Goal: Task Accomplishment & Management: Complete application form

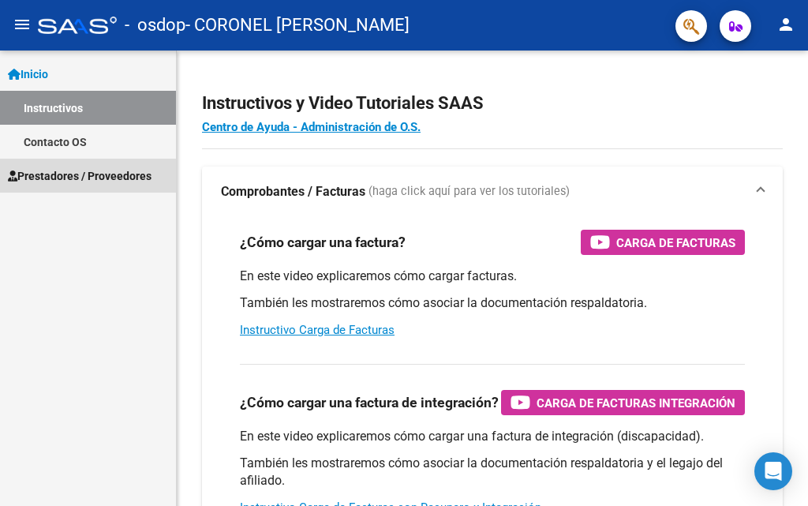
click at [118, 189] on link "Prestadores / Proveedores" at bounding box center [88, 176] width 176 height 34
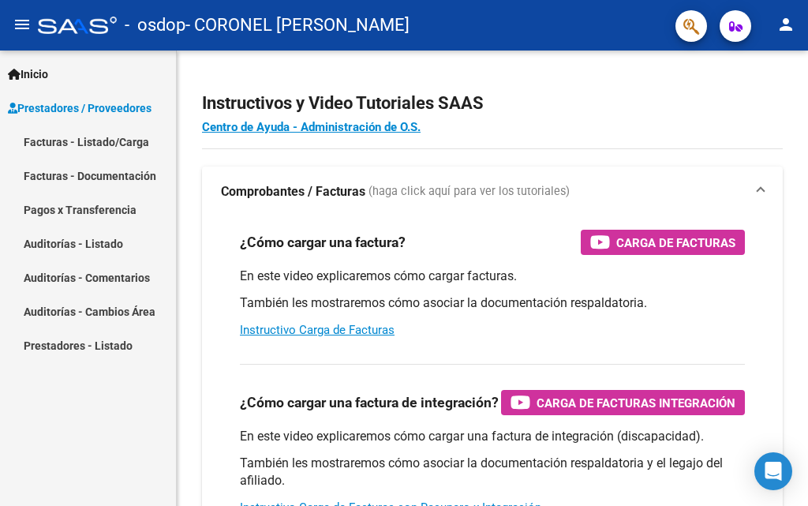
click at [141, 143] on link "Facturas - Listado/Carga" at bounding box center [88, 142] width 176 height 34
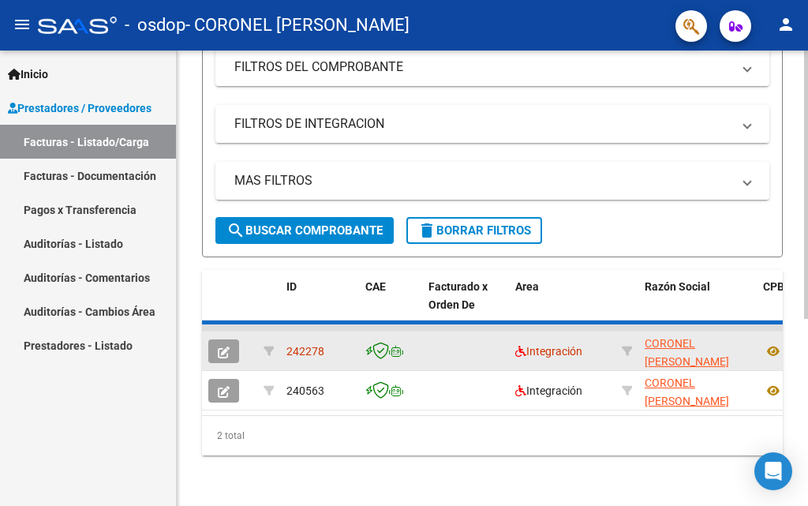
scroll to position [313, 0]
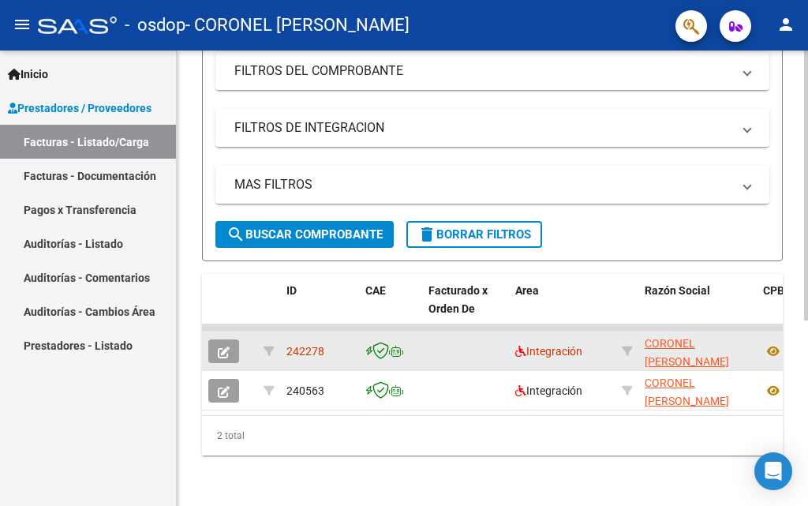
click at [309, 345] on span "242278" at bounding box center [305, 351] width 38 height 13
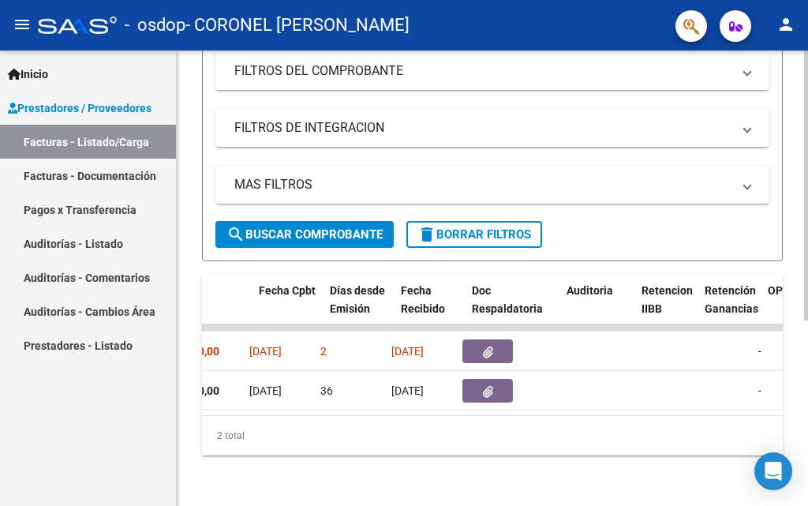
scroll to position [0, 765]
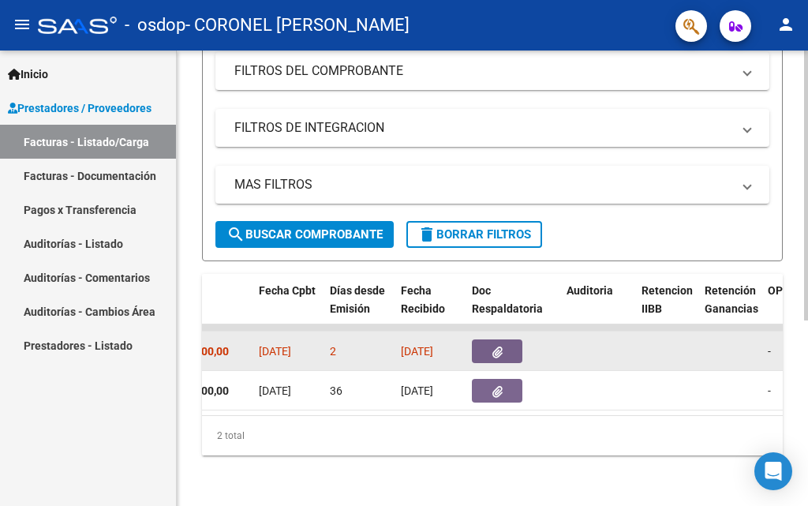
click at [433, 345] on span "[DATE]" at bounding box center [417, 351] width 32 height 13
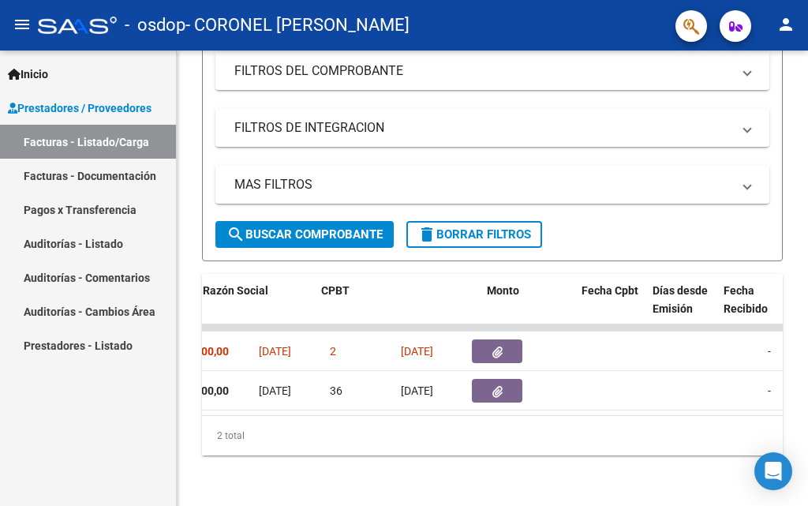
scroll to position [0, 0]
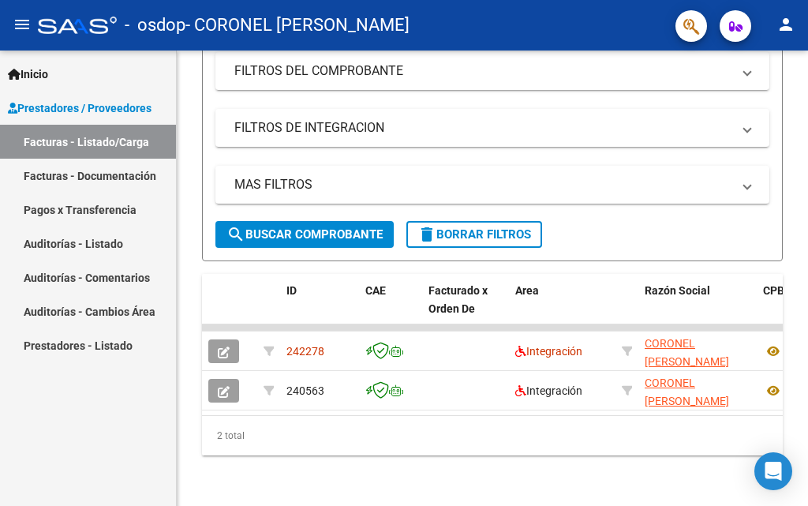
drag, startPoint x: 450, startPoint y: 337, endPoint x: 131, endPoint y: 342, distance: 318.9
click at [131, 342] on mat-sidenav-container "Inicio Instructivos Contacto OS Prestadores / Proveedores Facturas - Listado/Ca…" at bounding box center [404, 278] width 808 height 455
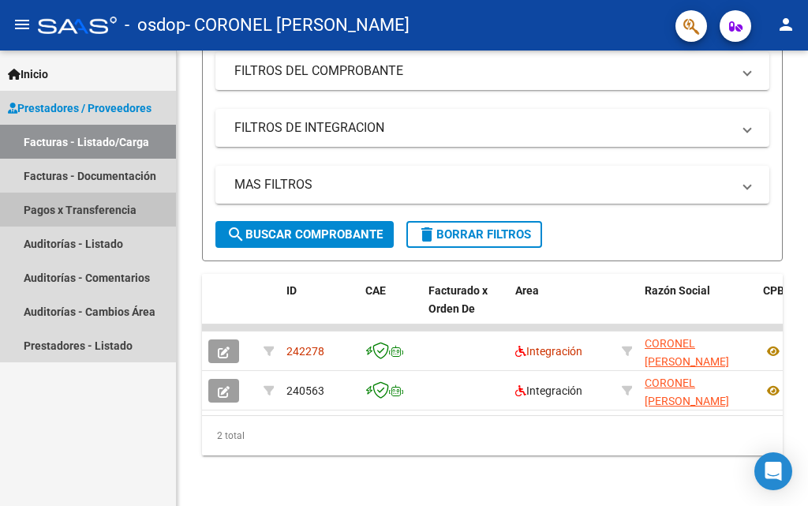
click at [103, 205] on link "Pagos x Transferencia" at bounding box center [88, 210] width 176 height 34
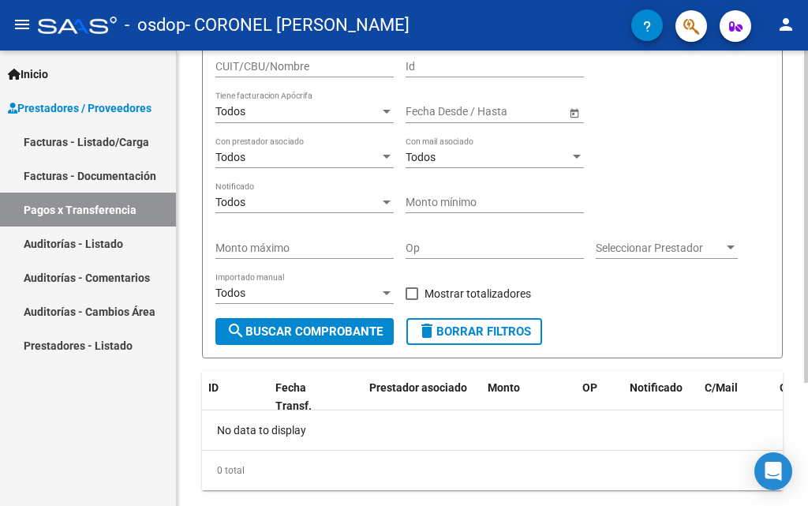
scroll to position [168, 0]
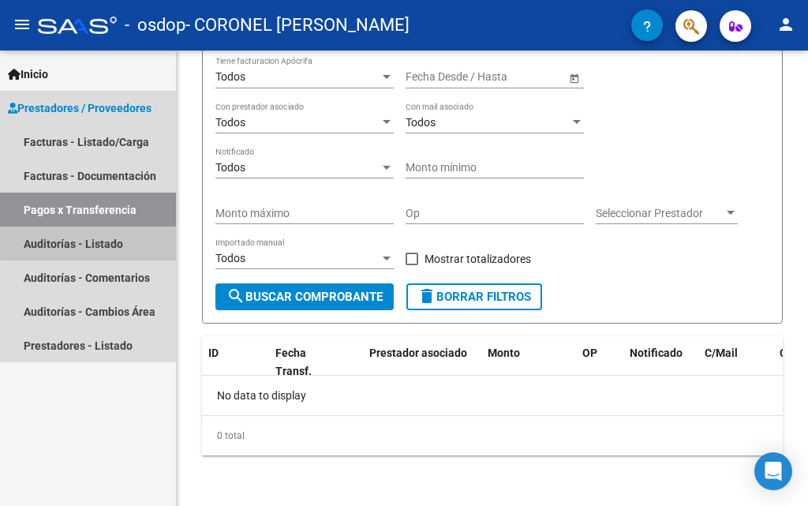
click at [123, 234] on link "Auditorías - Listado" at bounding box center [88, 243] width 176 height 34
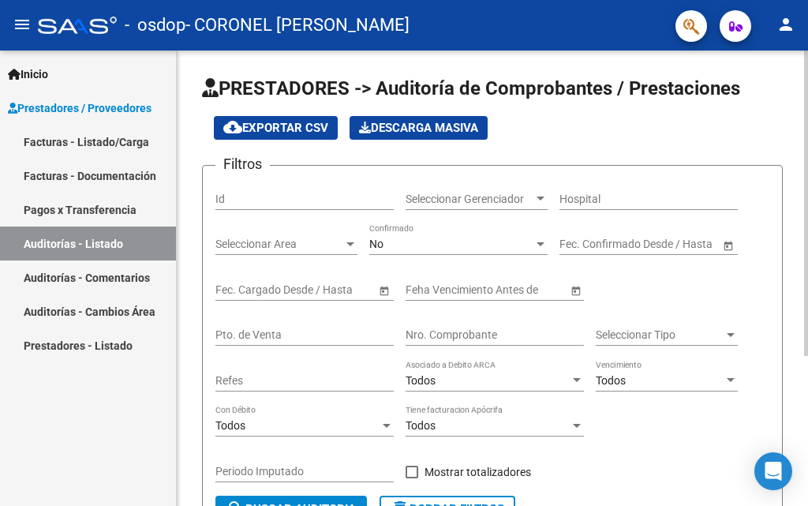
scroll to position [223, 0]
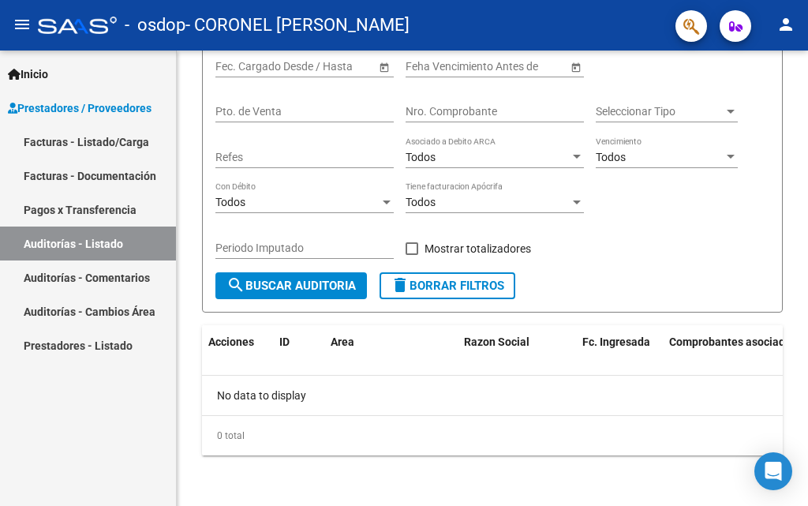
click at [99, 282] on link "Auditorías - Comentarios" at bounding box center [88, 277] width 176 height 34
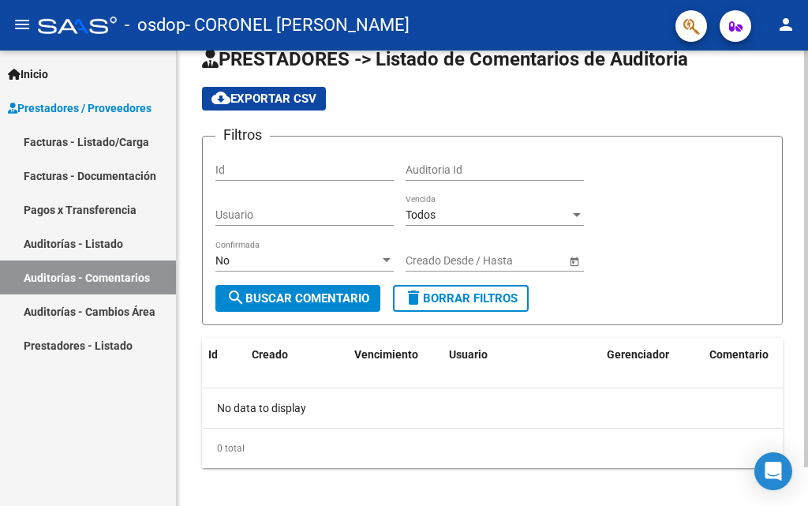
scroll to position [42, 0]
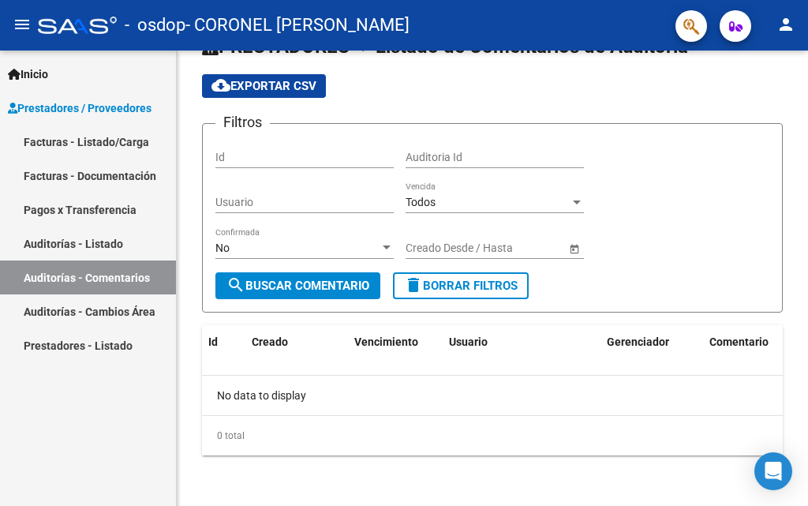
click at [117, 322] on link "Auditorías - Cambios Área" at bounding box center [88, 311] width 176 height 34
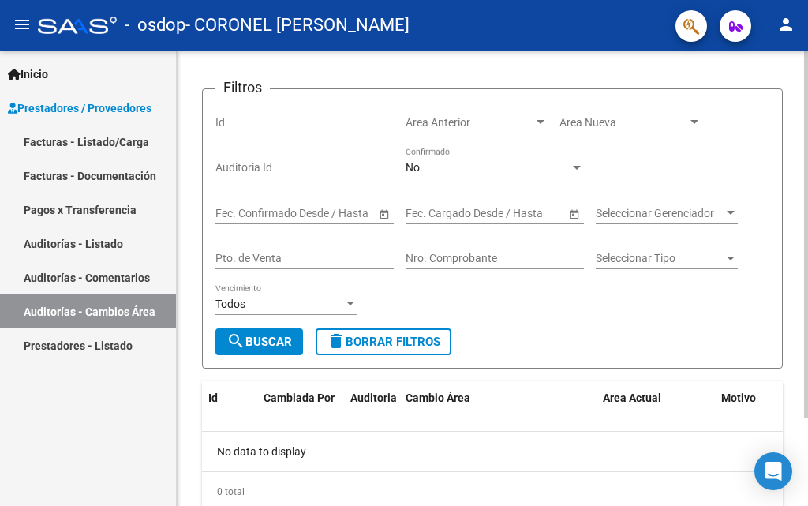
scroll to position [109, 0]
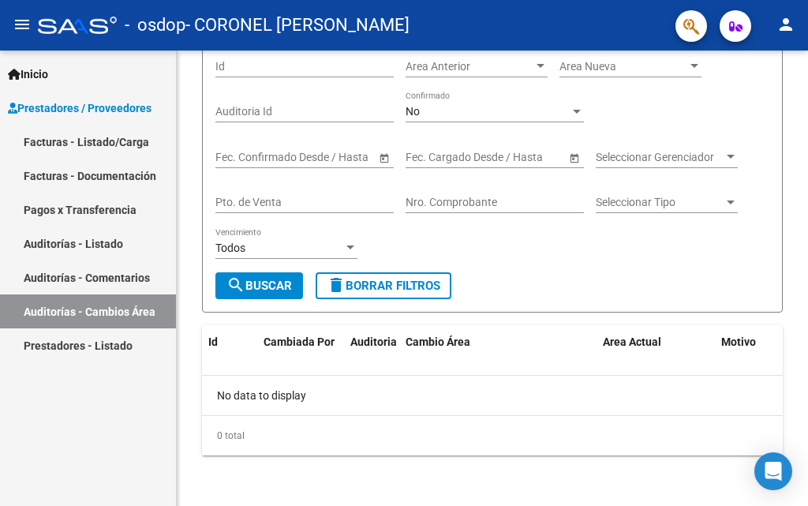
click at [118, 335] on link "Prestadores - Listado" at bounding box center [88, 345] width 176 height 34
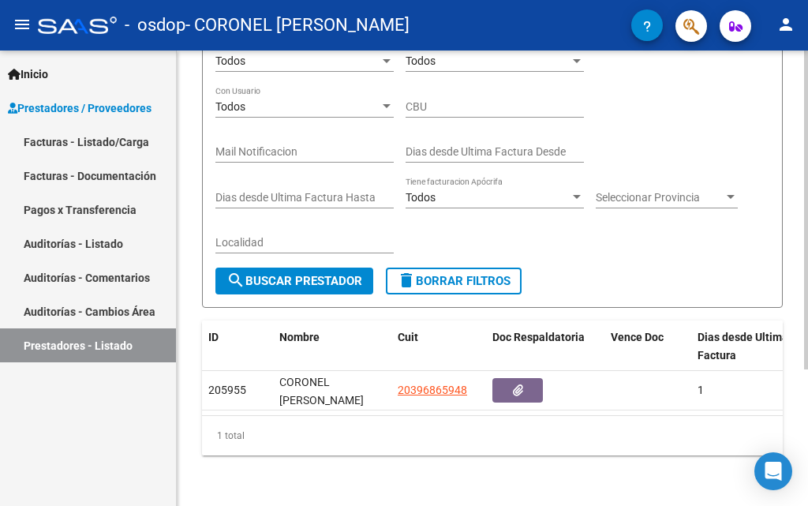
scroll to position [196, 0]
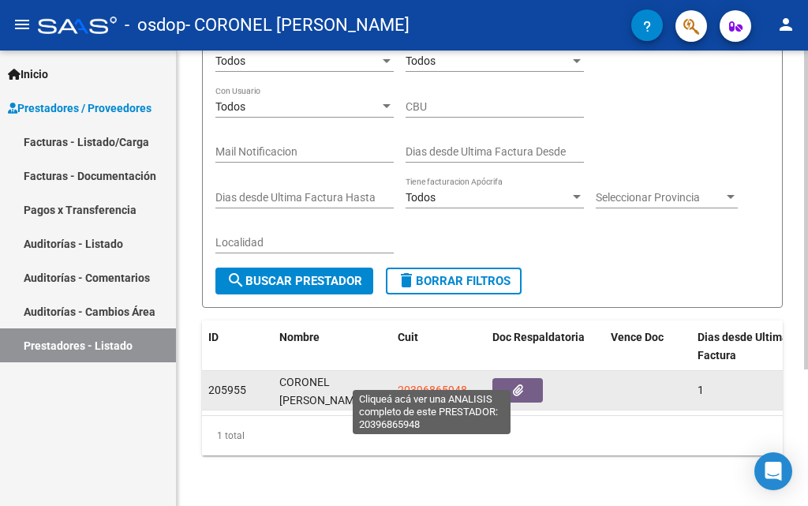
click at [419, 384] on span "20396865948" at bounding box center [432, 390] width 69 height 13
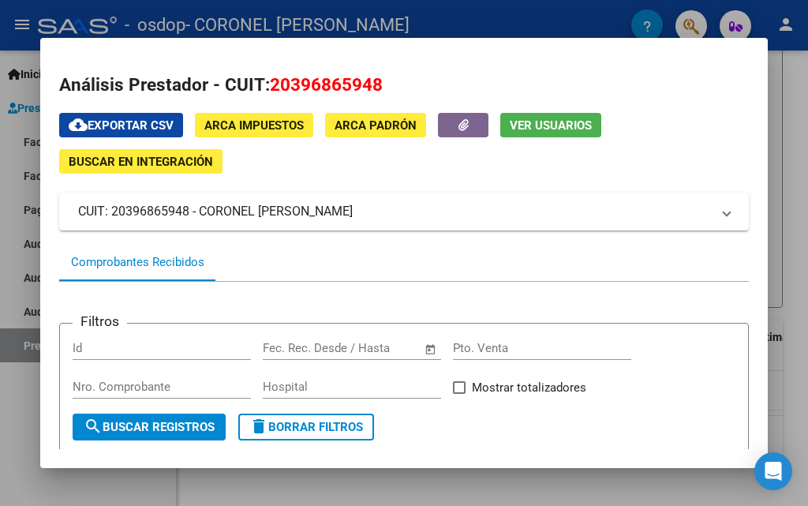
click at [264, 122] on span "ARCA Impuestos" at bounding box center [253, 125] width 99 height 14
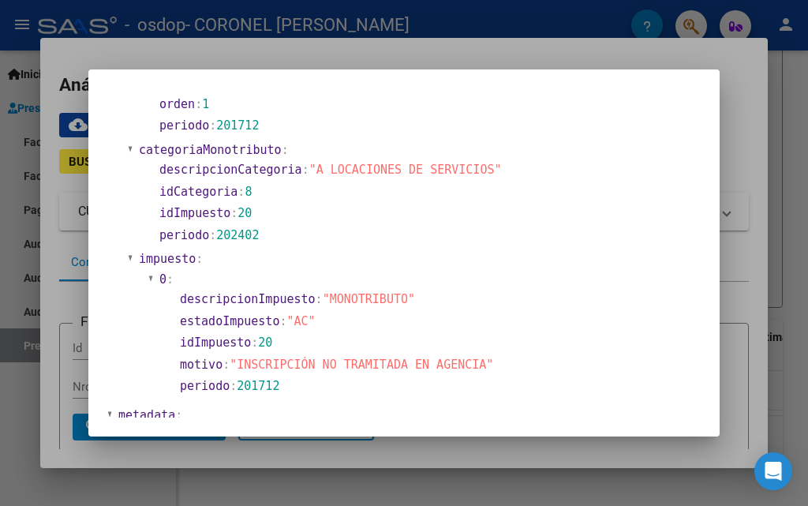
scroll to position [713, 0]
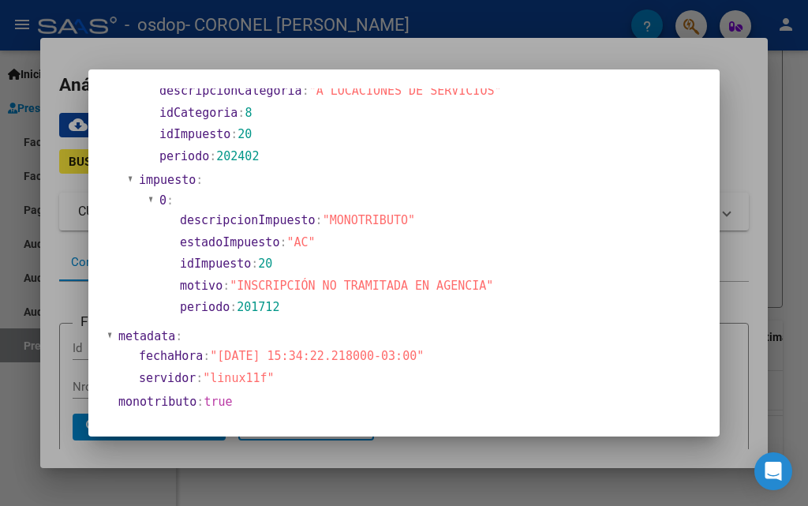
click at [762, 260] on div at bounding box center [404, 253] width 808 height 506
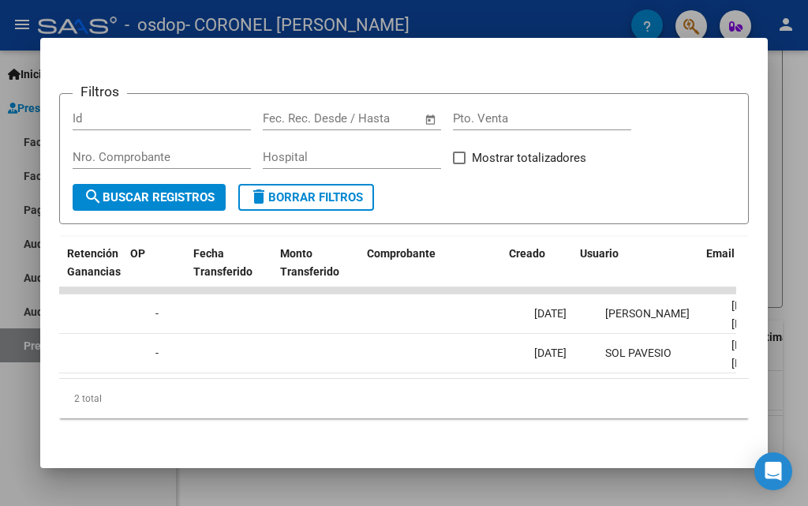
scroll to position [0, 1356]
click at [780, 268] on div at bounding box center [404, 253] width 808 height 506
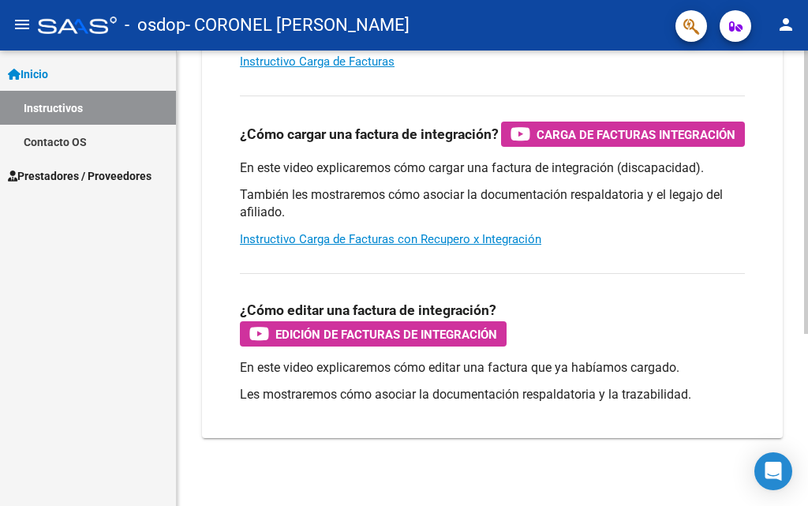
scroll to position [276, 0]
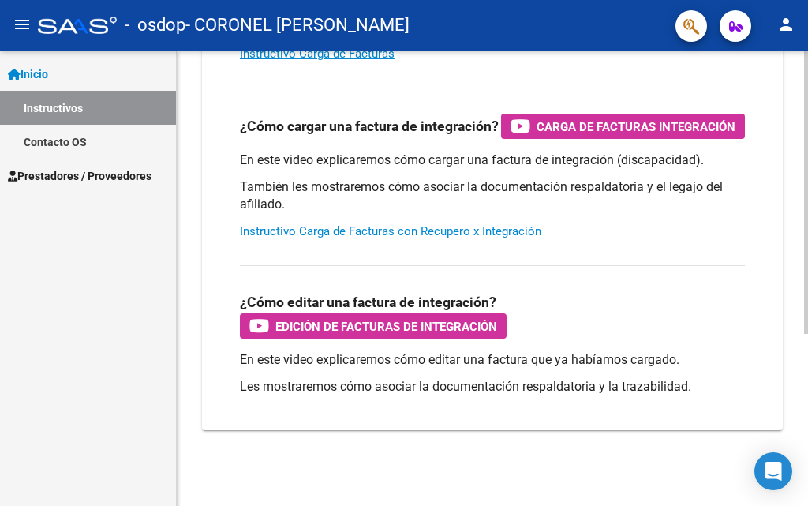
click at [428, 226] on link "Instructivo Carga de Facturas con Recupero x Integración" at bounding box center [390, 231] width 301 height 14
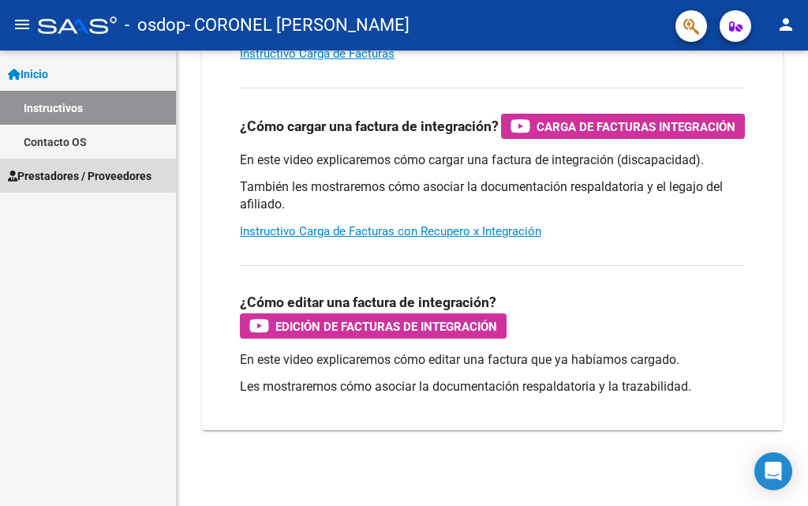
click at [77, 171] on span "Prestadores / Proveedores" at bounding box center [80, 175] width 144 height 17
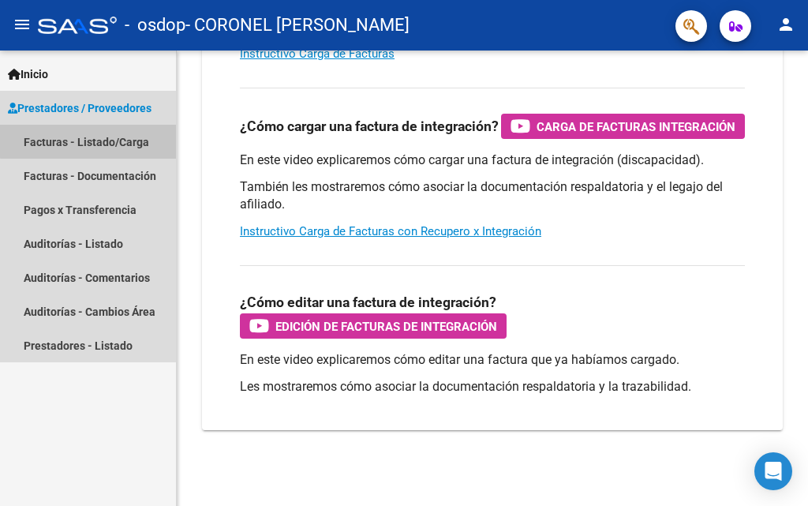
click at [98, 140] on link "Facturas - Listado/Carga" at bounding box center [88, 142] width 176 height 34
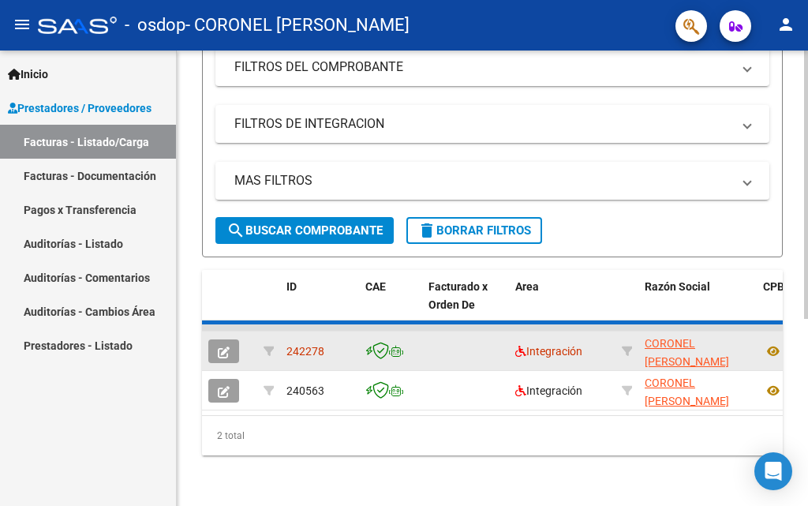
scroll to position [313, 0]
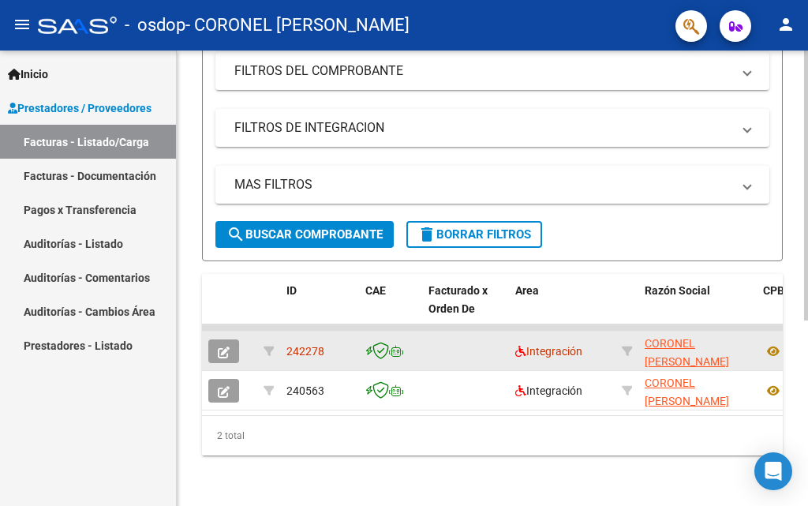
click at [489, 333] on datatable-body-cell at bounding box center [465, 350] width 87 height 39
click at [230, 347] on button "button" at bounding box center [223, 351] width 31 height 24
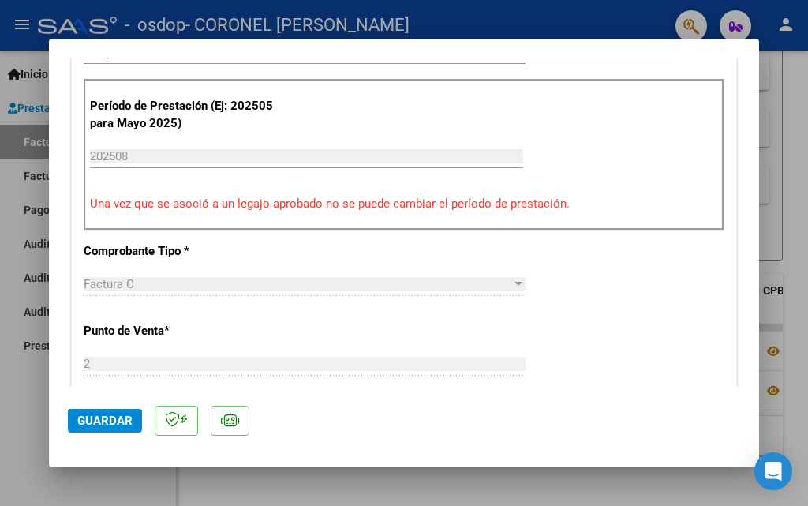
scroll to position [0, 0]
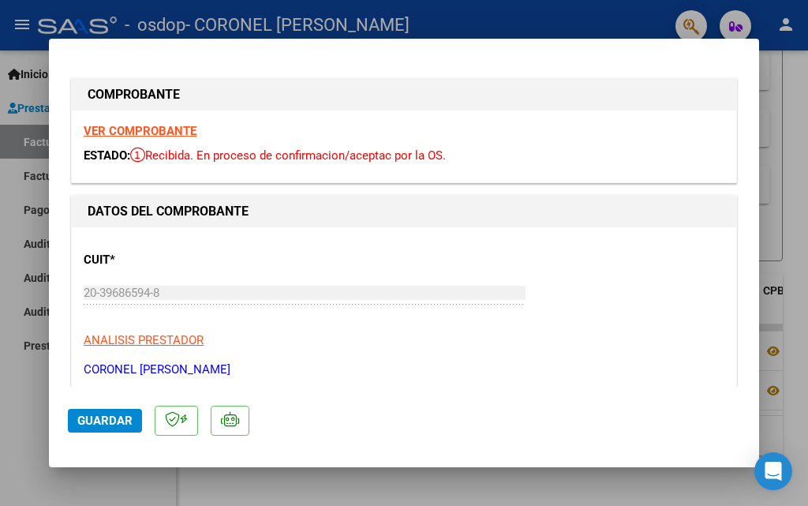
click at [792, 69] on div at bounding box center [404, 253] width 808 height 506
type input "$ 0,00"
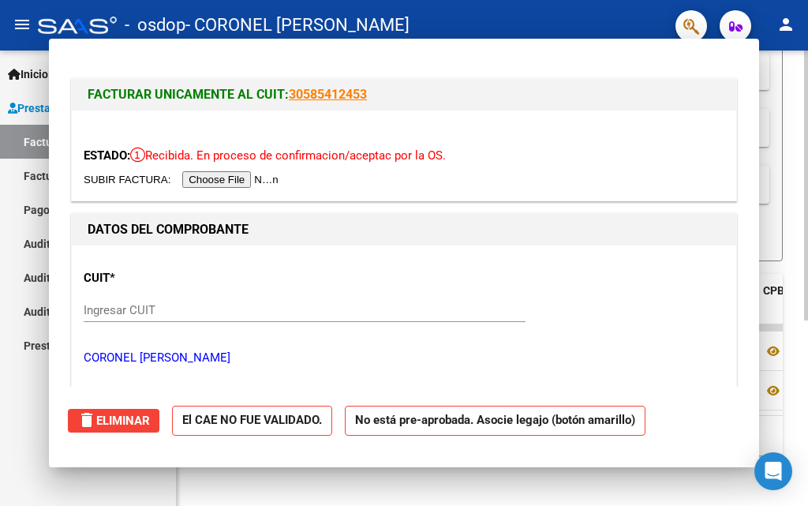
scroll to position [313, 0]
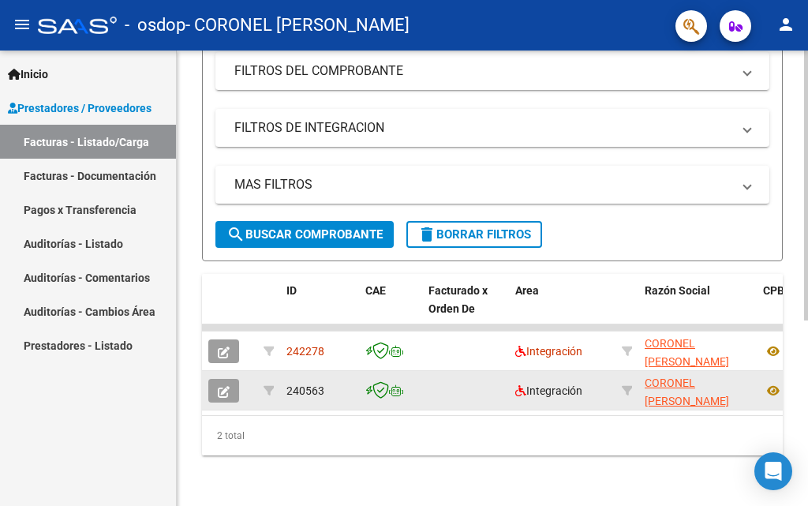
click at [311, 384] on span "240563" at bounding box center [305, 390] width 38 height 13
click at [230, 379] on button "button" at bounding box center [223, 391] width 31 height 24
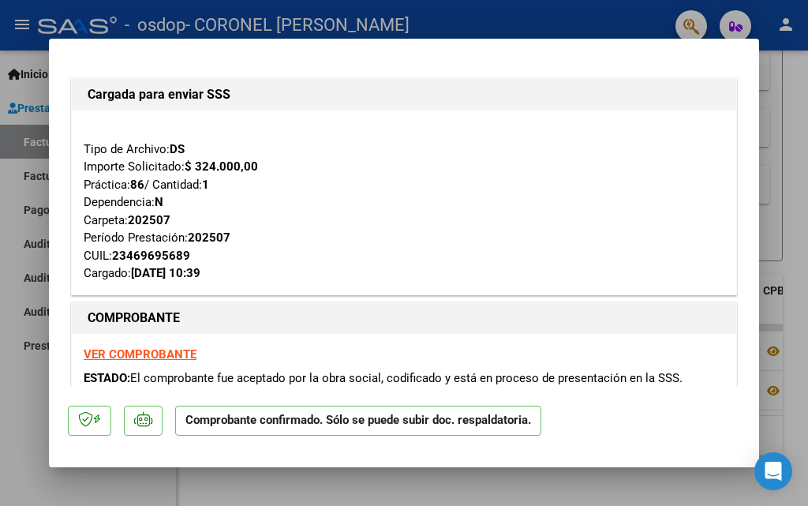
drag, startPoint x: 80, startPoint y: 164, endPoint x: 148, endPoint y: 219, distance: 87.0
click at [148, 219] on div "Tipo de Archivo: DS Importe Solicitado: $ 324.000,00 Práctica: 86 / Cantidad: 1…" at bounding box center [404, 202] width 665 height 184
click at [148, 219] on strong "202507" at bounding box center [149, 220] width 43 height 14
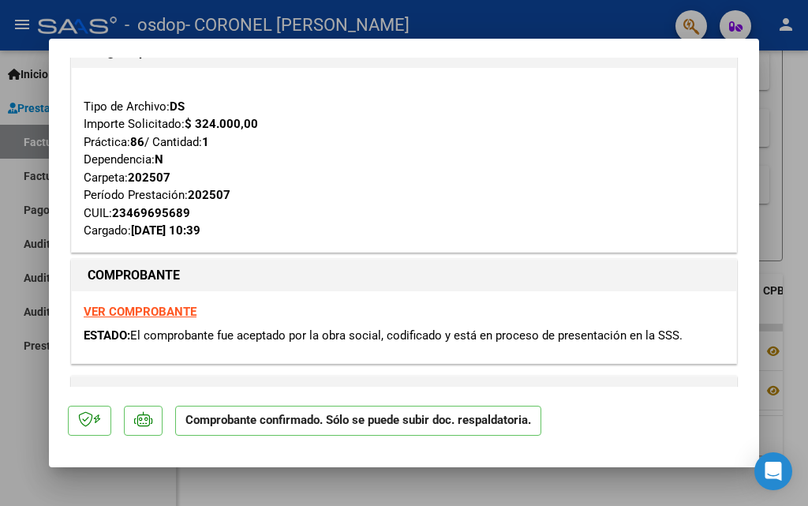
scroll to position [79, 0]
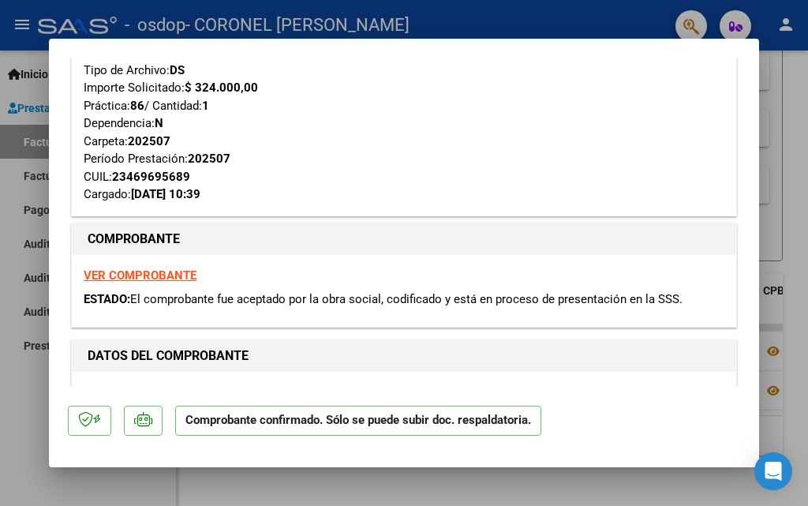
click at [788, 193] on div at bounding box center [404, 253] width 808 height 506
type input "$ 0,00"
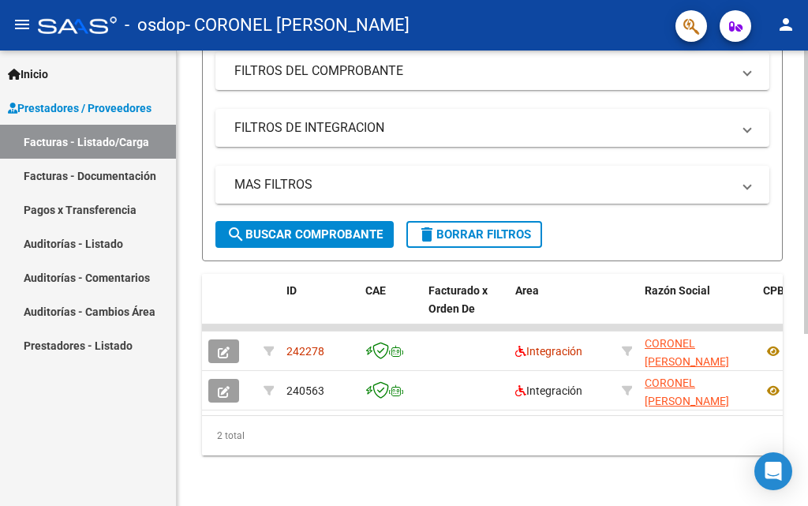
scroll to position [313, 0]
click at [721, 20] on button "button" at bounding box center [736, 26] width 32 height 32
